Goal: Task Accomplishment & Management: Use online tool/utility

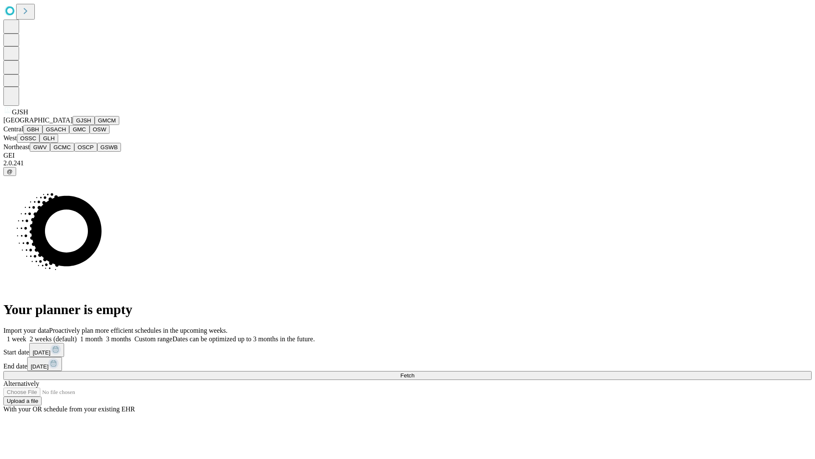
click at [73, 125] on button "GJSH" at bounding box center [84, 120] width 22 height 9
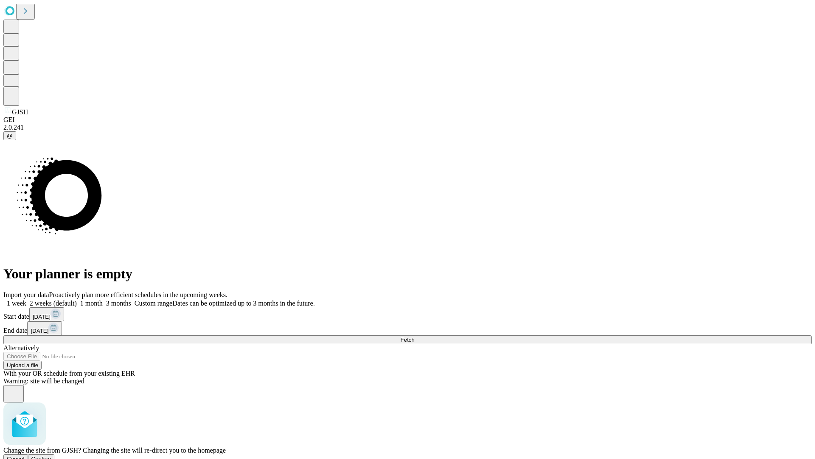
click at [51, 455] on span "Confirm" at bounding box center [41, 458] width 20 height 6
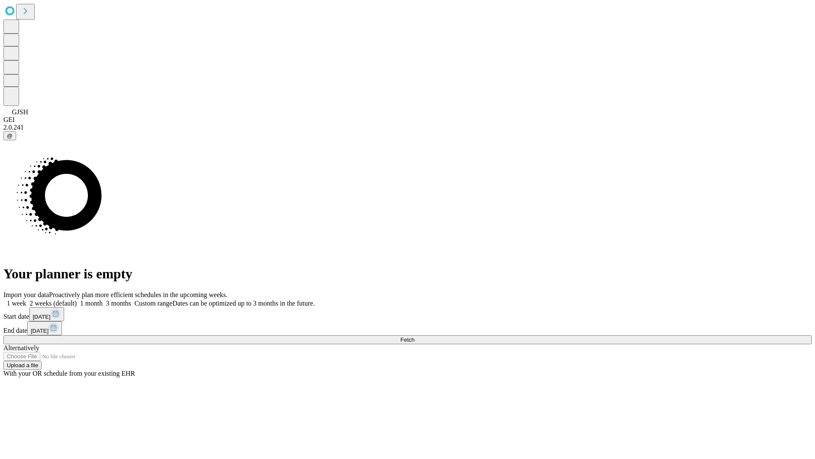
click at [103, 299] on label "1 month" at bounding box center [90, 302] width 26 height 7
click at [414, 336] on span "Fetch" at bounding box center [407, 339] width 14 height 6
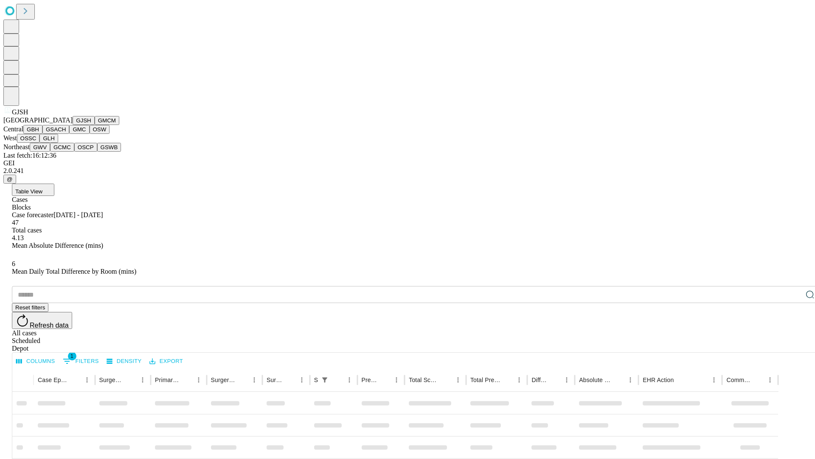
click at [95, 125] on button "GMCM" at bounding box center [107, 120] width 25 height 9
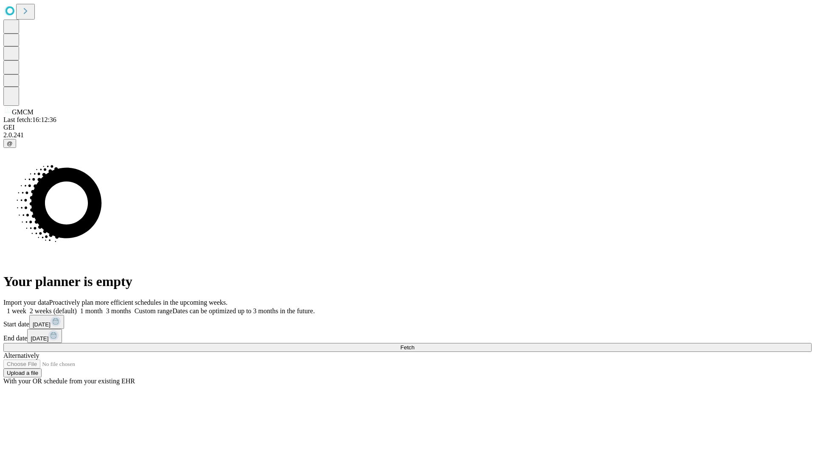
click at [103, 307] on label "1 month" at bounding box center [90, 310] width 26 height 7
click at [414, 344] on span "Fetch" at bounding box center [407, 347] width 14 height 6
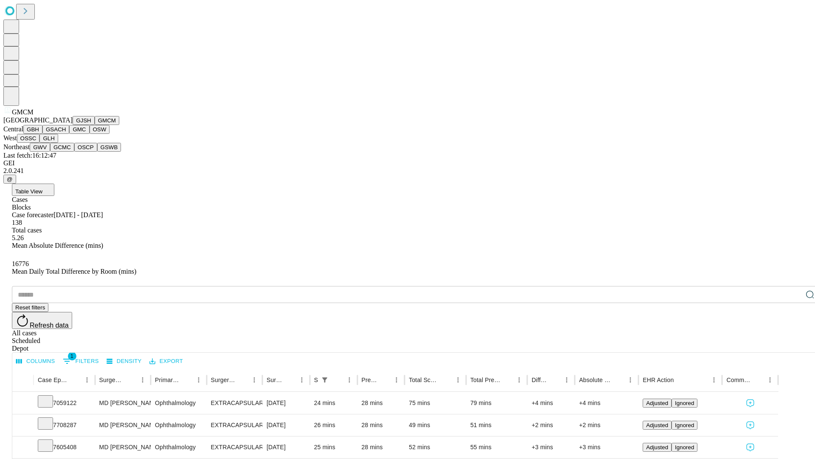
click at [42, 134] on button "GBH" at bounding box center [32, 129] width 19 height 9
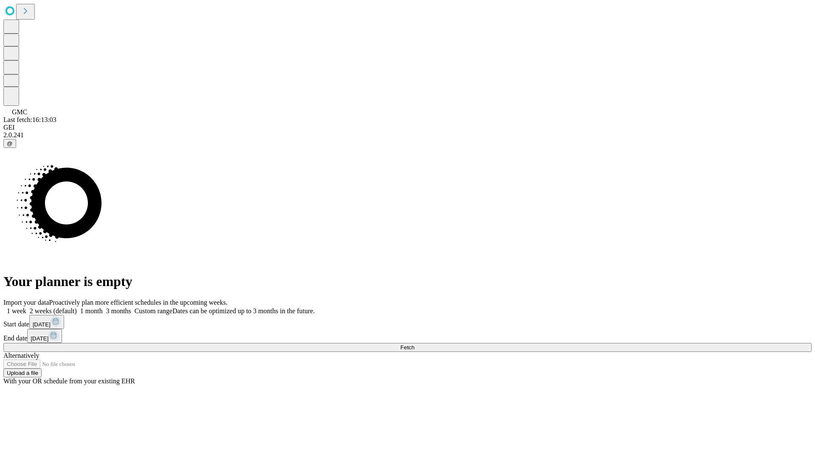
click at [103, 307] on label "1 month" at bounding box center [90, 310] width 26 height 7
click at [414, 344] on span "Fetch" at bounding box center [407, 347] width 14 height 6
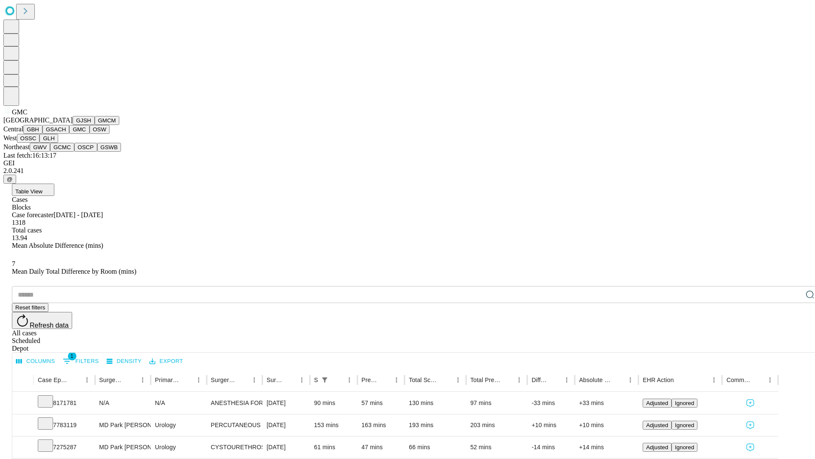
click at [90, 134] on button "OSW" at bounding box center [100, 129] width 20 height 9
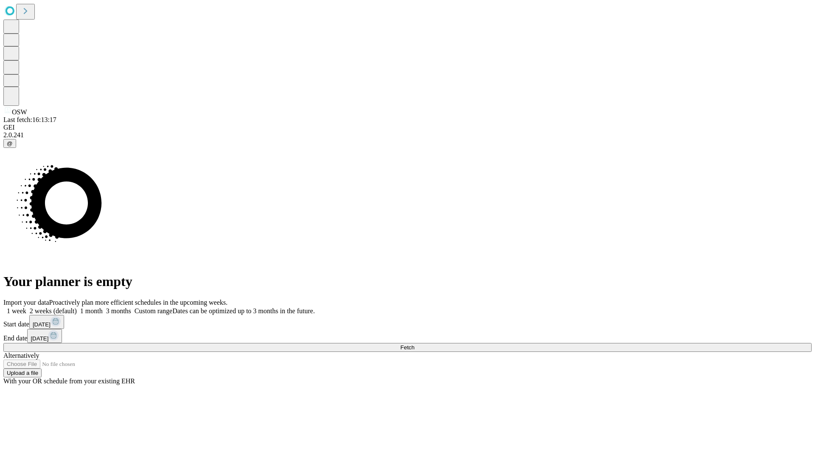
click at [103, 307] on label "1 month" at bounding box center [90, 310] width 26 height 7
click at [414, 344] on span "Fetch" at bounding box center [407, 347] width 14 height 6
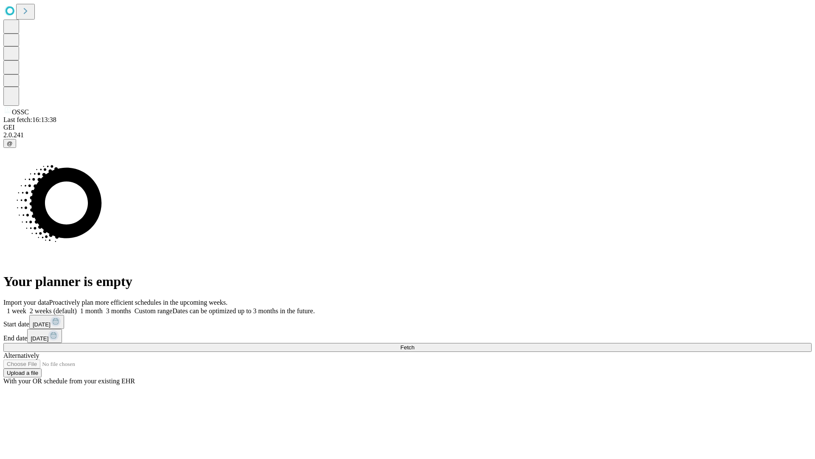
click at [103, 307] on label "1 month" at bounding box center [90, 310] width 26 height 7
click at [414, 344] on span "Fetch" at bounding box center [407, 347] width 14 height 6
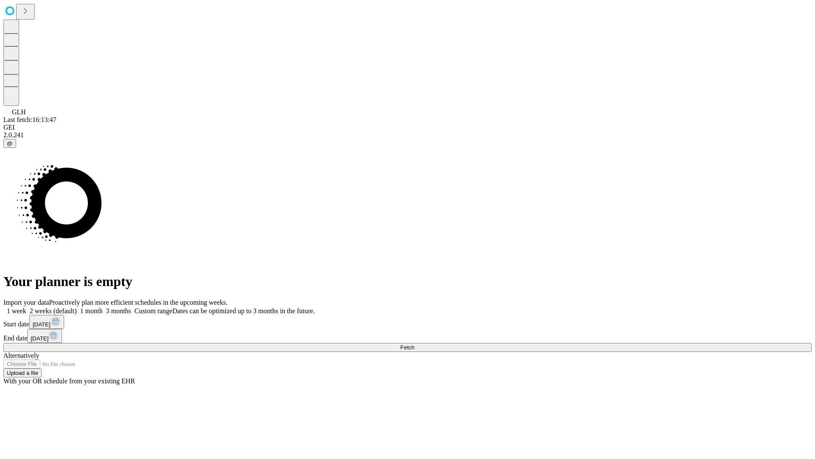
click at [103, 307] on label "1 month" at bounding box center [90, 310] width 26 height 7
click at [414, 344] on span "Fetch" at bounding box center [407, 347] width 14 height 6
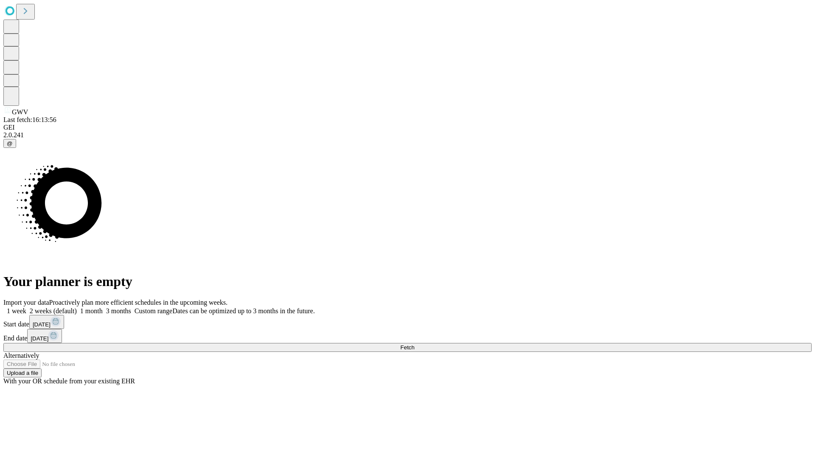
click at [103, 307] on label "1 month" at bounding box center [90, 310] width 26 height 7
click at [414, 344] on span "Fetch" at bounding box center [407, 347] width 14 height 6
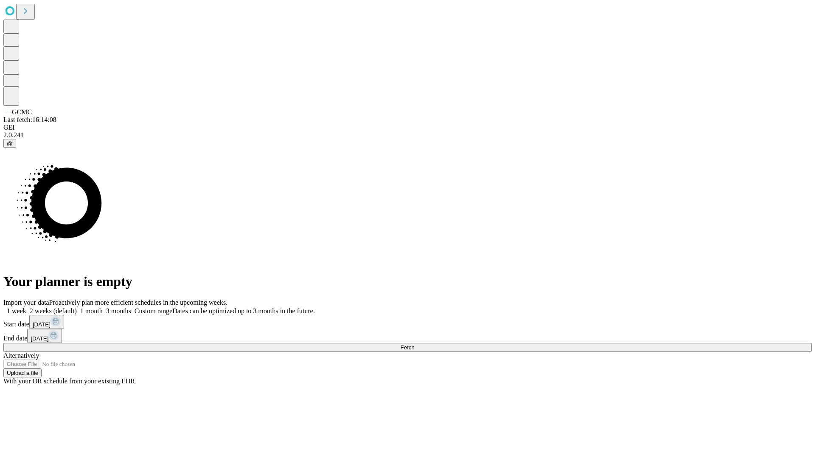
click at [103, 307] on label "1 month" at bounding box center [90, 310] width 26 height 7
click at [414, 344] on span "Fetch" at bounding box center [407, 347] width 14 height 6
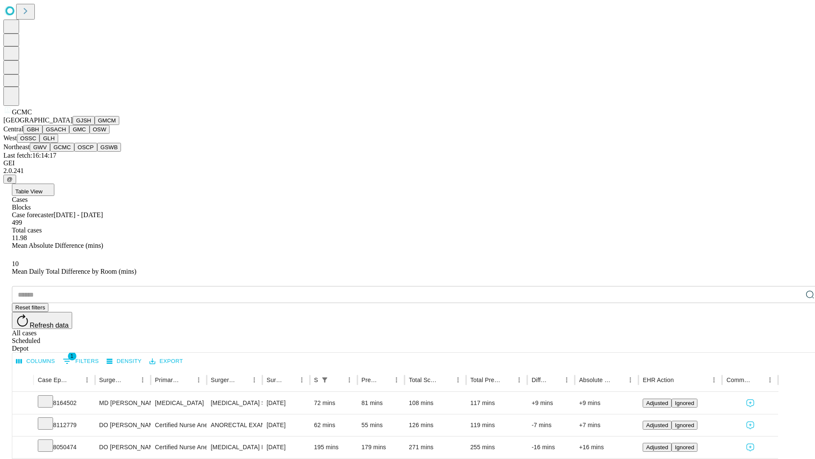
click at [74, 152] on button "OSCP" at bounding box center [85, 147] width 23 height 9
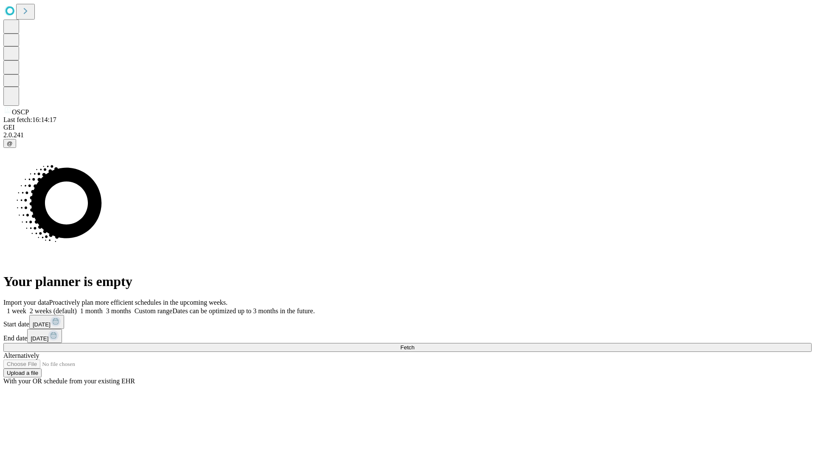
click at [103, 307] on label "1 month" at bounding box center [90, 310] width 26 height 7
click at [414, 344] on span "Fetch" at bounding box center [407, 347] width 14 height 6
